Goal: Book appointment/travel/reservation

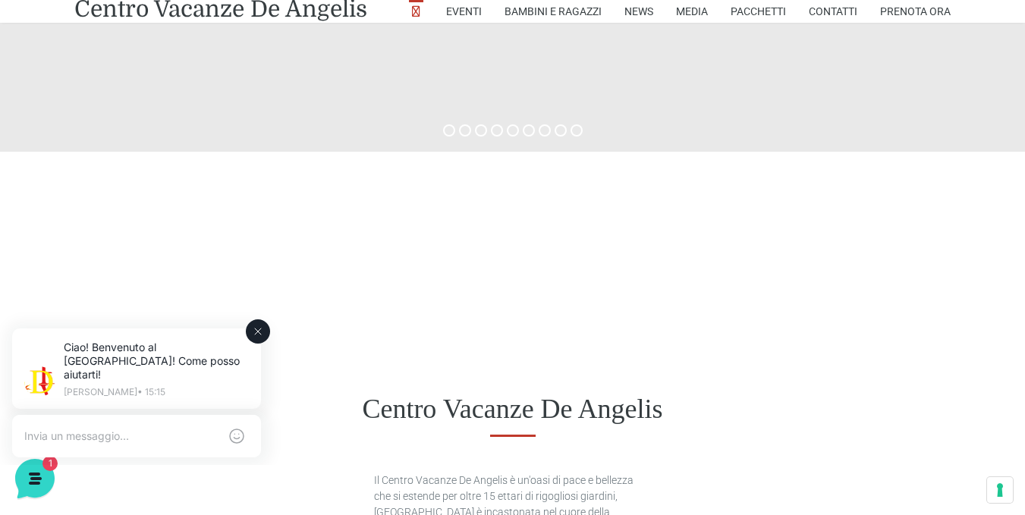
click at [167, 319] on div "Ciao! Benvenuto al Centro Vacanze Resort! Come posso aiutarti! Jerry • 15:15" at bounding box center [136, 370] width 291 height 120
click at [256, 332] on icon at bounding box center [258, 331] width 12 height 12
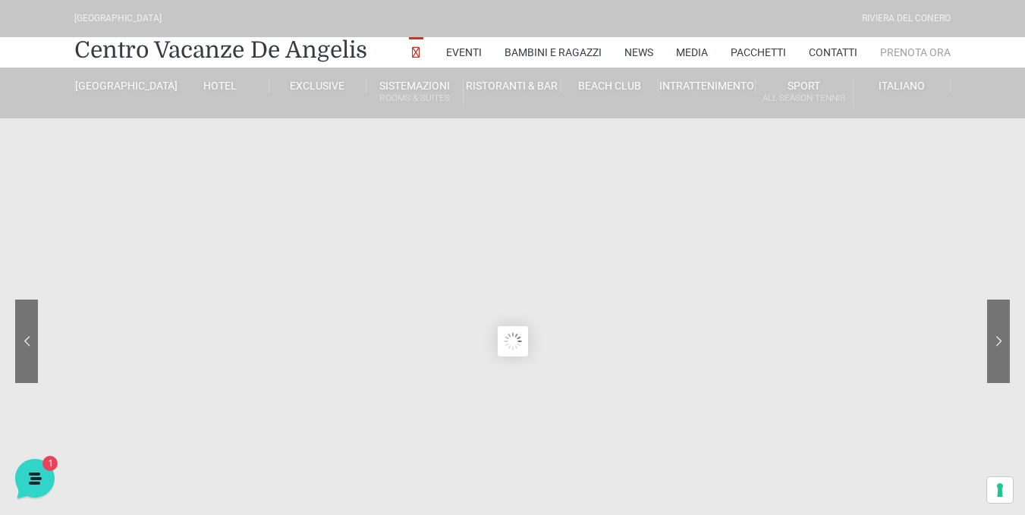
click at [914, 46] on link "Prenota Ora" at bounding box center [915, 52] width 71 height 30
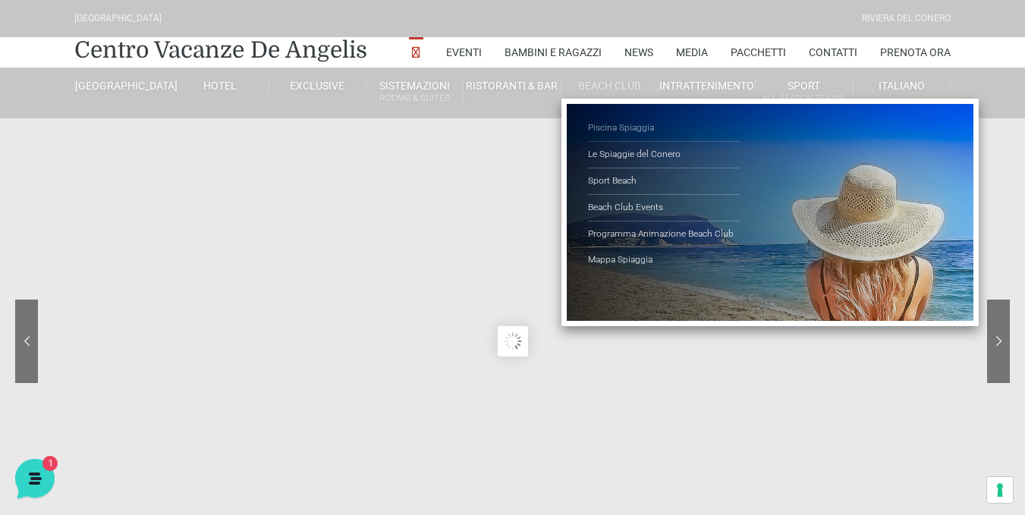
click at [599, 125] on link "Piscina Spiaggia" at bounding box center [664, 128] width 152 height 27
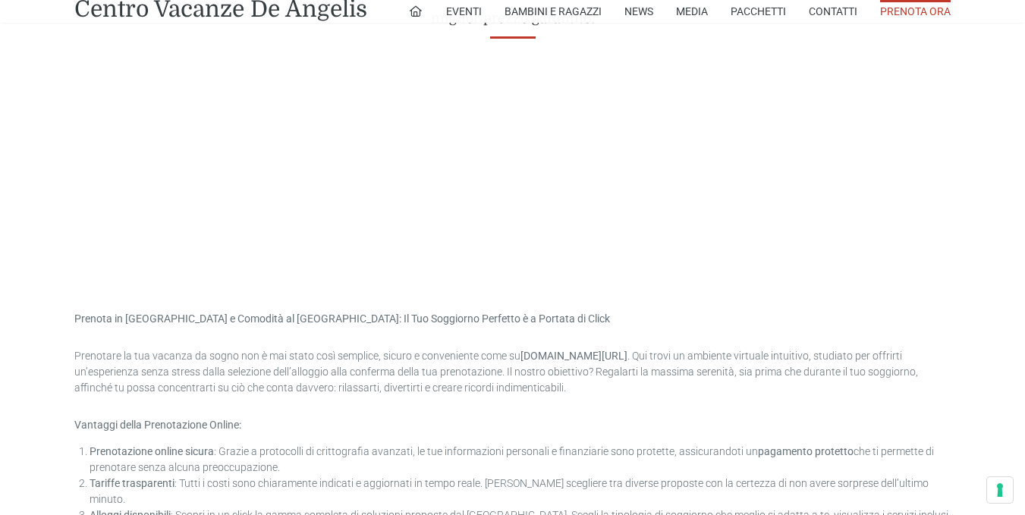
scroll to position [607, 0]
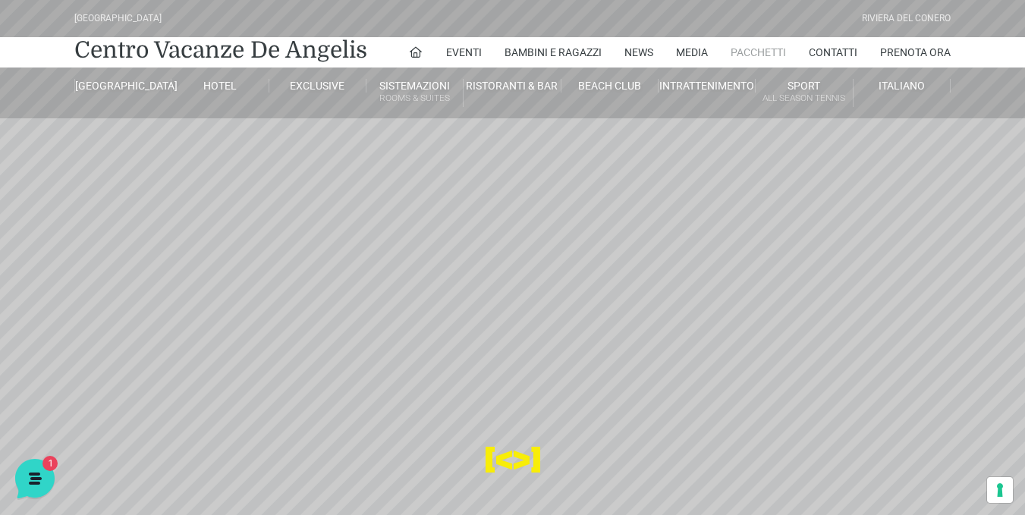
click at [756, 52] on link "Pacchetti" at bounding box center [758, 52] width 55 height 30
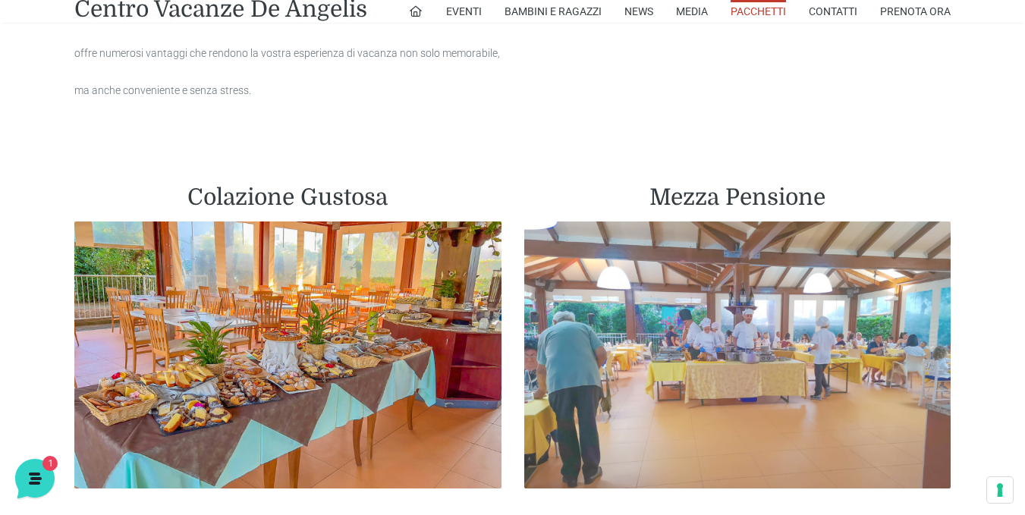
scroll to position [759, 0]
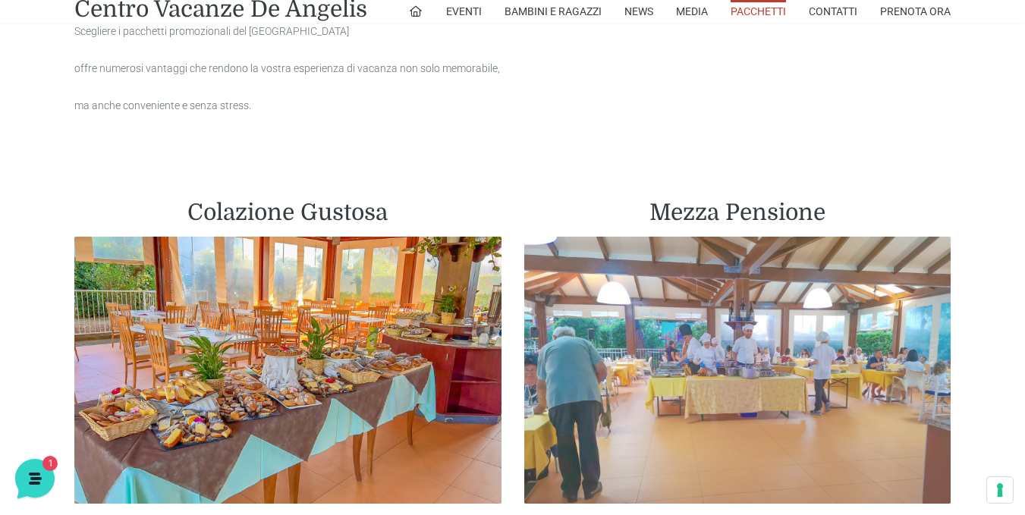
click at [712, 357] on img at bounding box center [737, 370] width 427 height 267
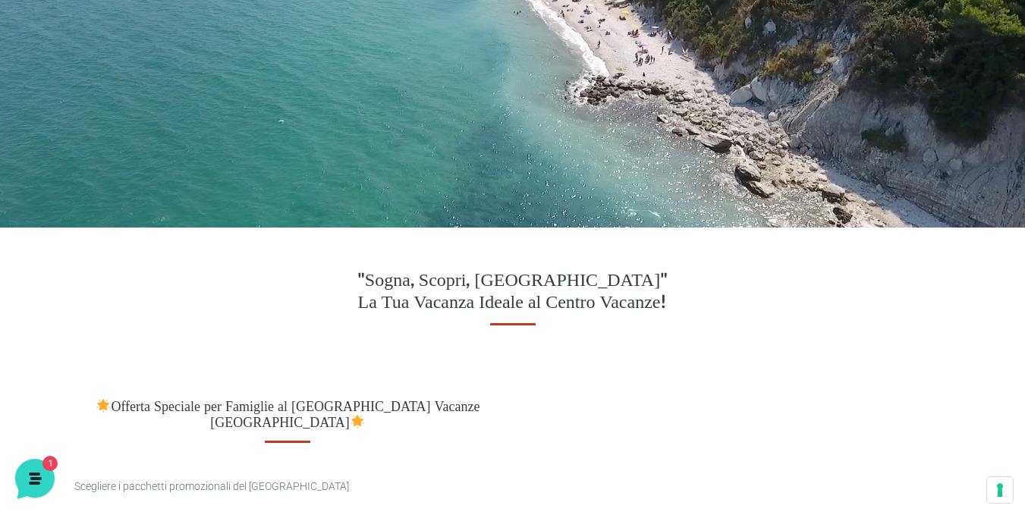
scroll to position [0, 0]
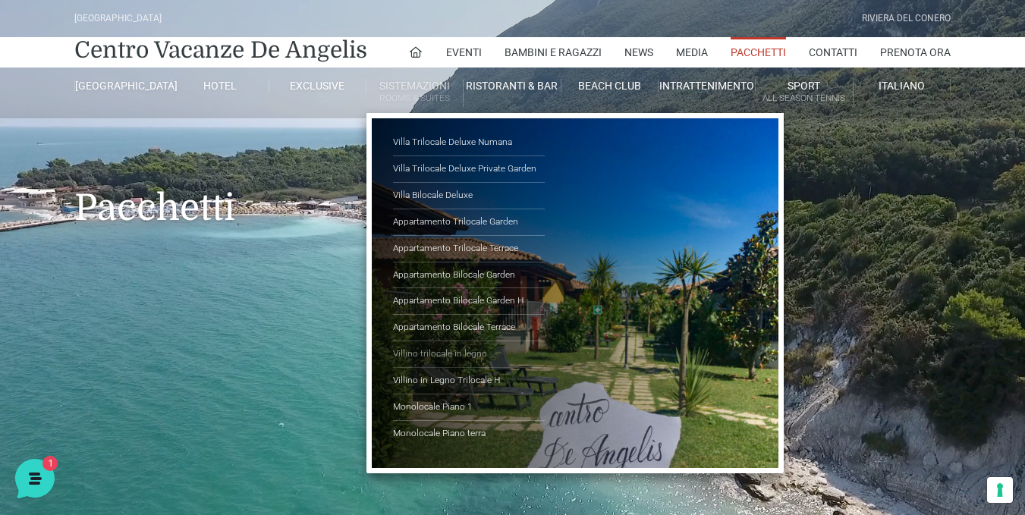
click at [457, 357] on link "Villino trilocale in legno" at bounding box center [469, 354] width 152 height 27
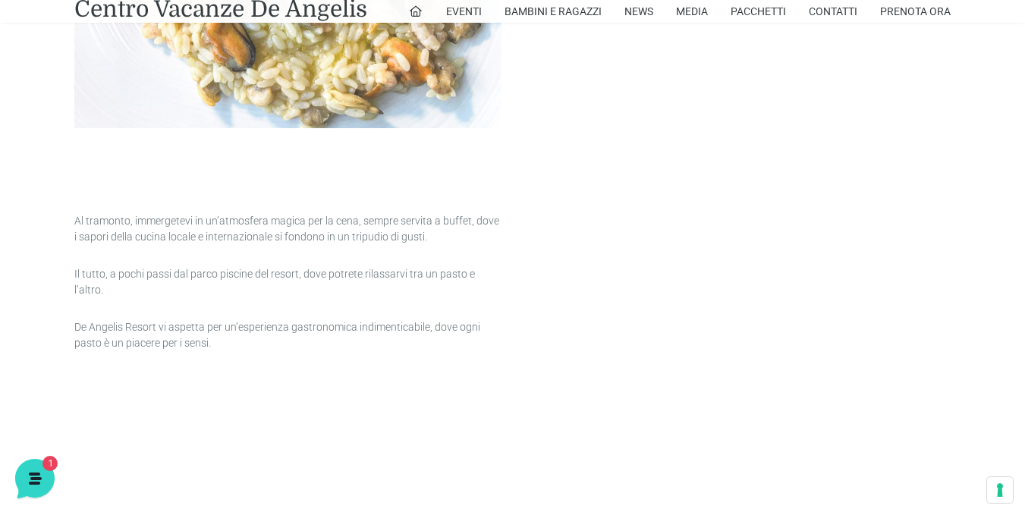
scroll to position [1669, 0]
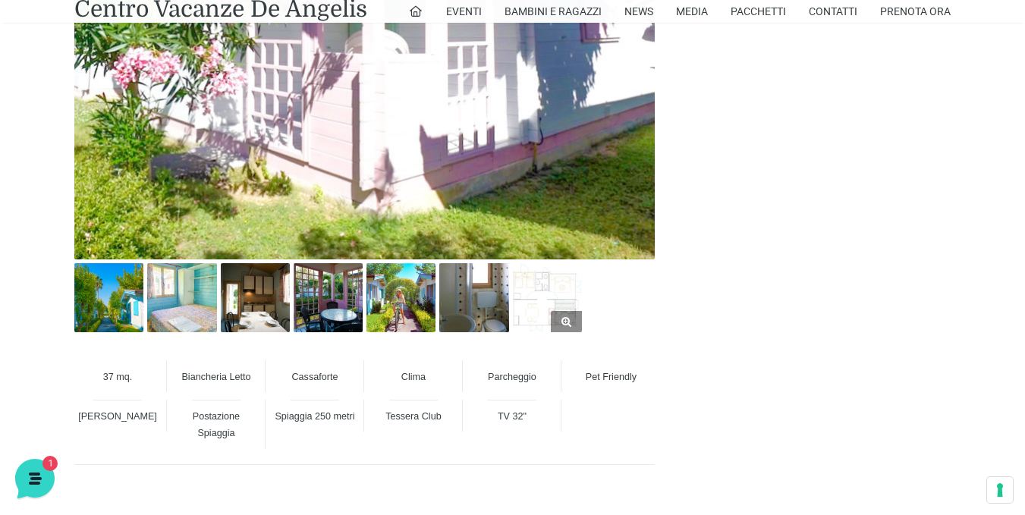
click at [564, 319] on link at bounding box center [547, 297] width 69 height 69
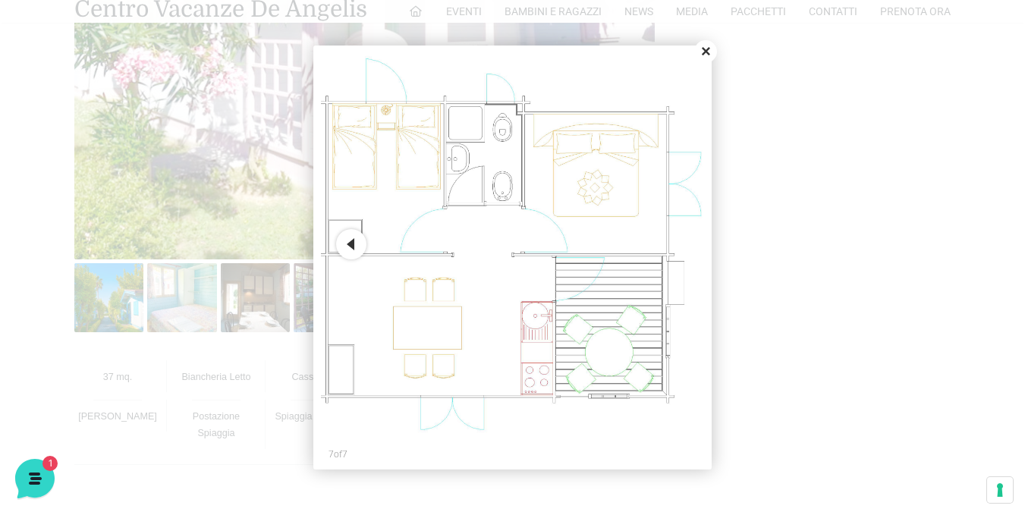
click at [709, 54] on button "Close" at bounding box center [705, 51] width 23 height 23
